Goal: Task Accomplishment & Management: Use online tool/utility

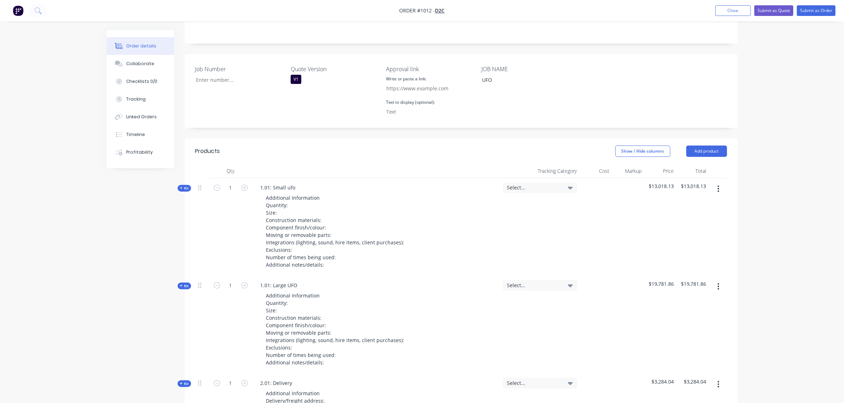
scroll to position [173, 0]
click at [721, 11] on button "Close" at bounding box center [732, 10] width 35 height 11
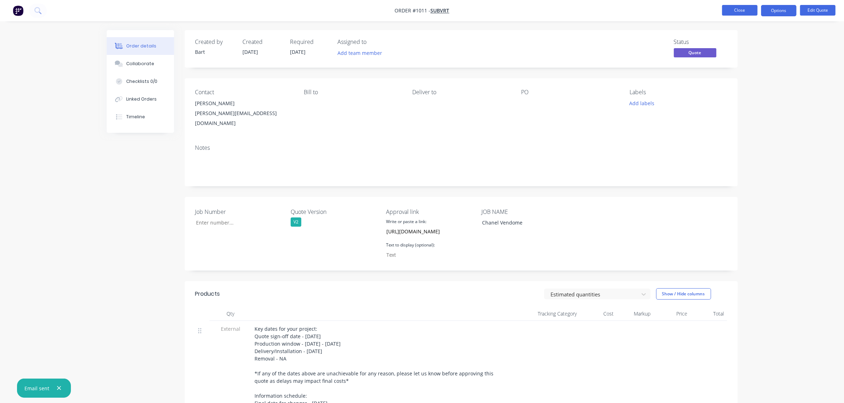
click at [741, 11] on button "Close" at bounding box center [739, 10] width 35 height 11
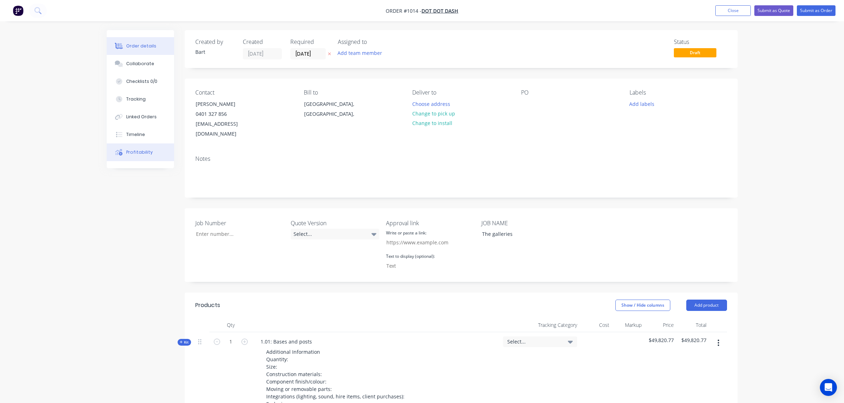
scroll to position [188, 0]
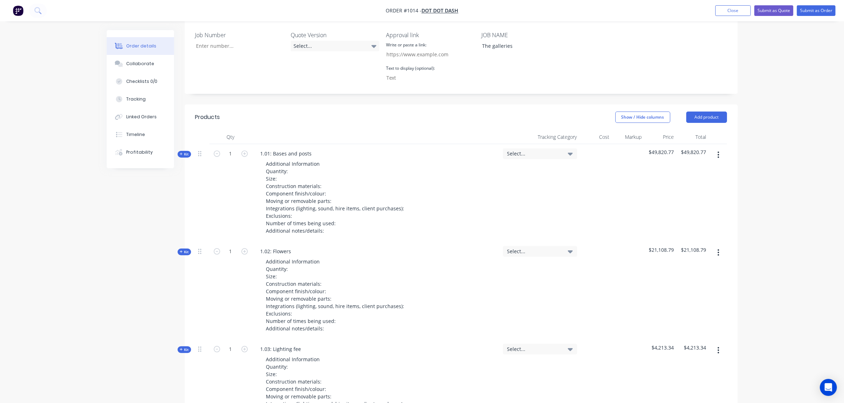
click at [187, 152] on span "Kit" at bounding box center [184, 154] width 9 height 5
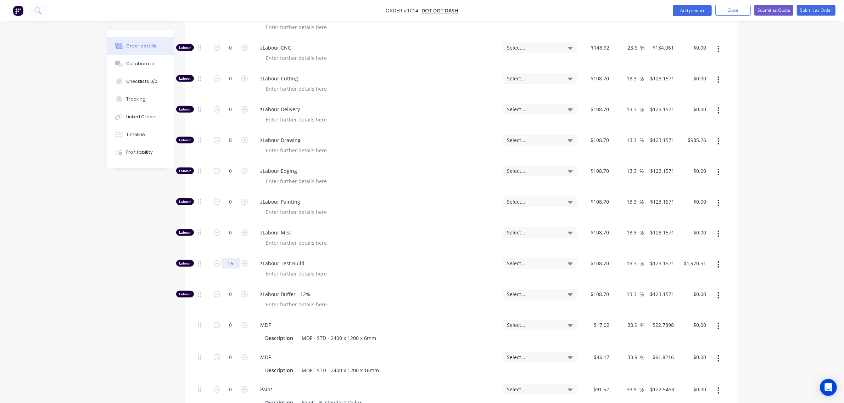
click at [231, 258] on input "16" at bounding box center [230, 263] width 18 height 11
type input "0"
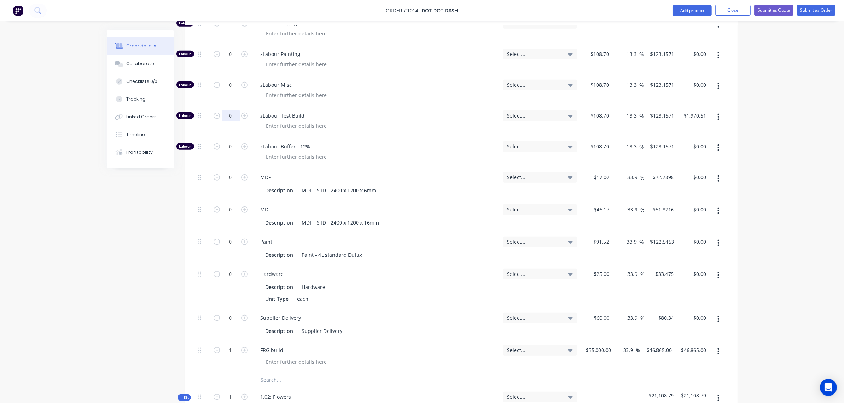
scroll to position [571, 0]
type input "$0.00"
click at [594, 344] on input "35000" at bounding box center [599, 349] width 29 height 10
click at [594, 344] on input "35000" at bounding box center [601, 349] width 18 height 10
type input "$40,000.00"
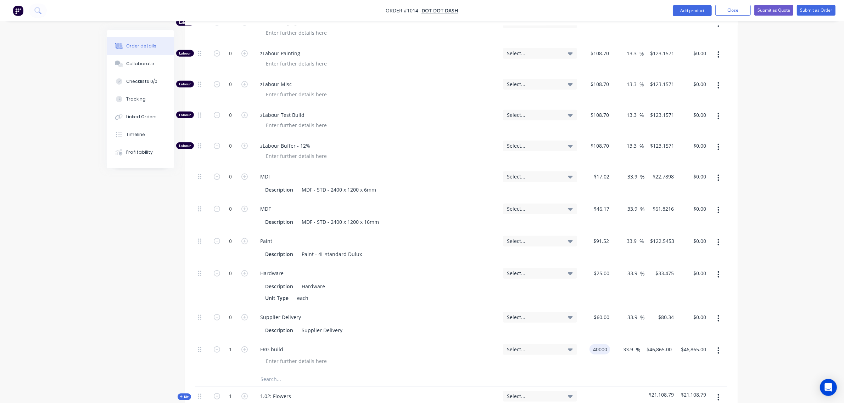
type input "$53,560.00"
click at [753, 320] on div "Order details Collaborate Checklists 0/0 Tracking Linked Orders Timeline Profit…" at bounding box center [422, 296] width 844 height 1735
click at [627, 344] on input "33.9" at bounding box center [629, 349] width 13 height 10
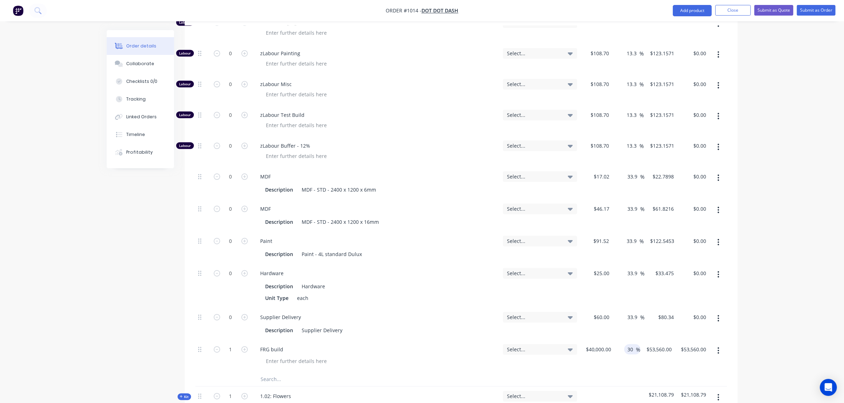
type input "30"
type input "$52,000.00"
click at [771, 310] on div "Order details Collaborate Checklists 0/0 Tracking Linked Orders Timeline Profit…" at bounding box center [422, 296] width 844 height 1735
click at [438, 249] on div "Description Paint - 4L standard Dulux" at bounding box center [375, 254] width 224 height 10
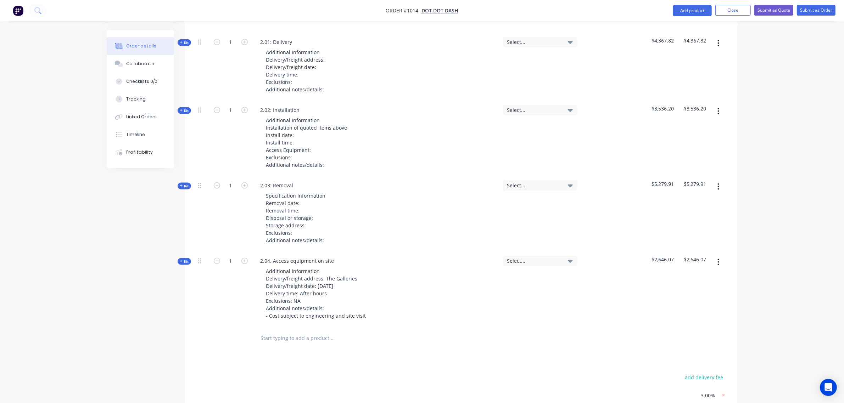
scroll to position [1328, 0]
